Goal: Information Seeking & Learning: Learn about a topic

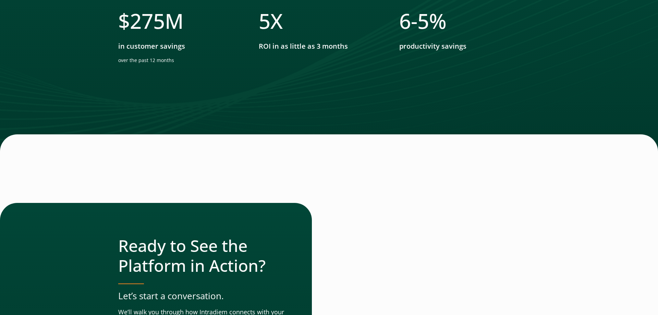
scroll to position [2400, 0]
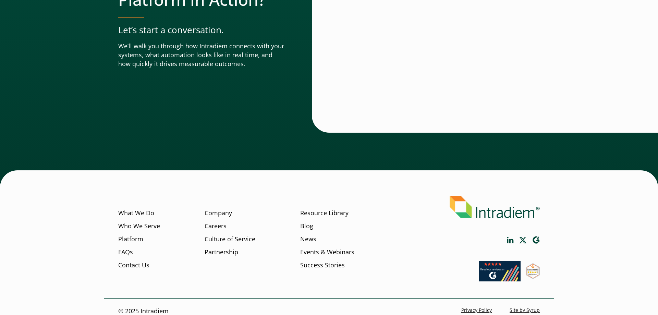
click at [126, 248] on link "FAQs" at bounding box center [125, 252] width 15 height 9
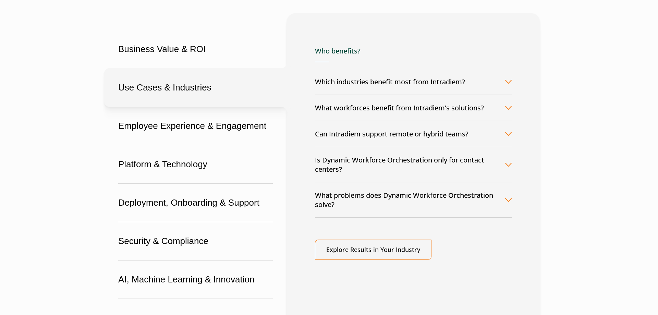
scroll to position [140, 0]
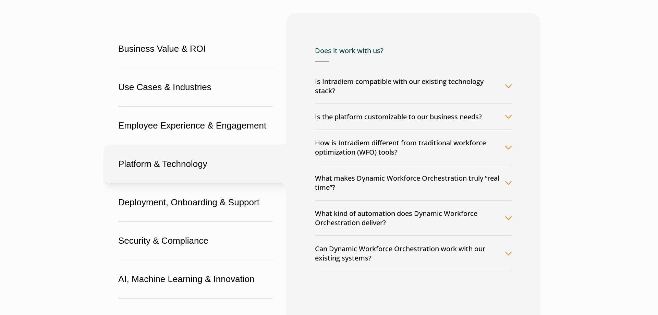
click at [510, 184] on button "What makes Dynamic Workforce Orchestration truly “real time”?" at bounding box center [413, 182] width 197 height 35
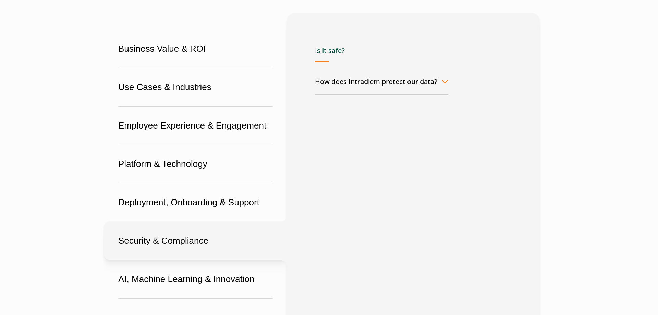
click at [199, 242] on button "Security & Compliance" at bounding box center [195, 240] width 183 height 39
click at [448, 82] on button "How does Intradiem protect our data?" at bounding box center [381, 82] width 133 height 26
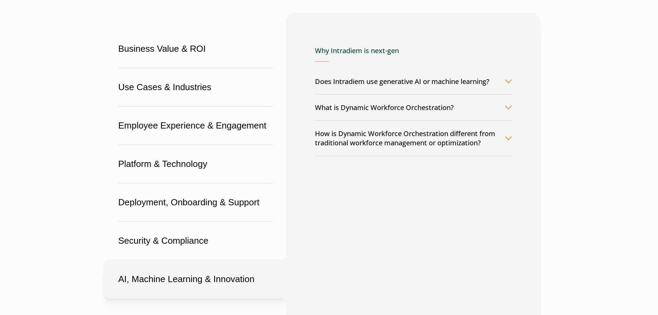
click at [251, 282] on button "AI, Machine Learning & Innovation" at bounding box center [195, 279] width 183 height 39
click at [507, 80] on button "Does Intradiem use generative AI or machine learning?" at bounding box center [413, 82] width 197 height 26
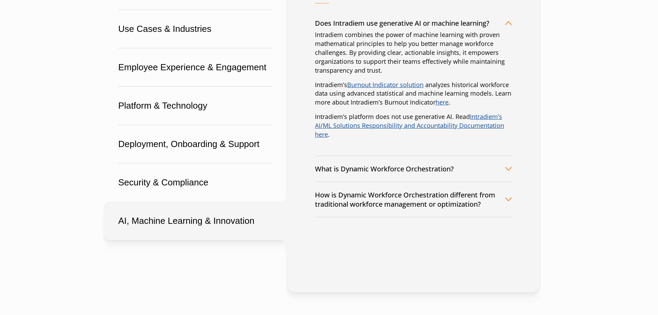
scroll to position [210, 0]
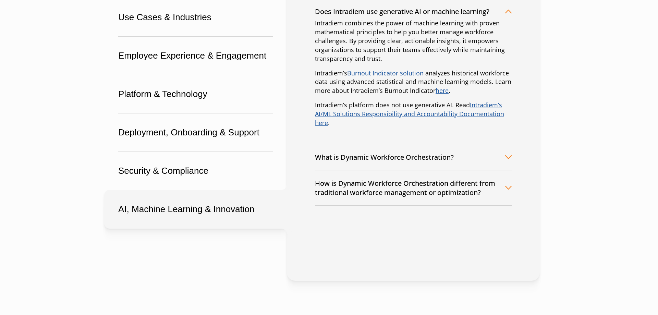
click at [574, 143] on div "Frequently Asked Questions Business Value & ROI Use Cases & Industries Employee…" at bounding box center [329, 109] width 494 height 475
